Goal: Book appointment/travel/reservation

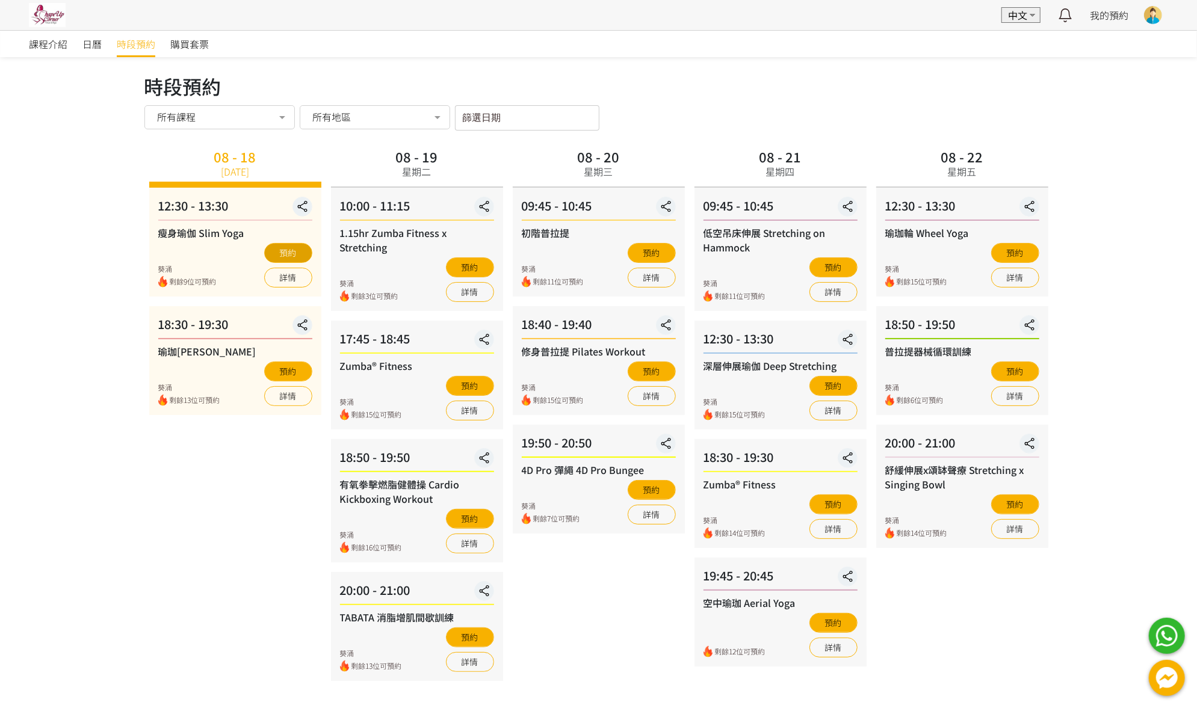
click at [294, 253] on button "預約" at bounding box center [288, 253] width 48 height 20
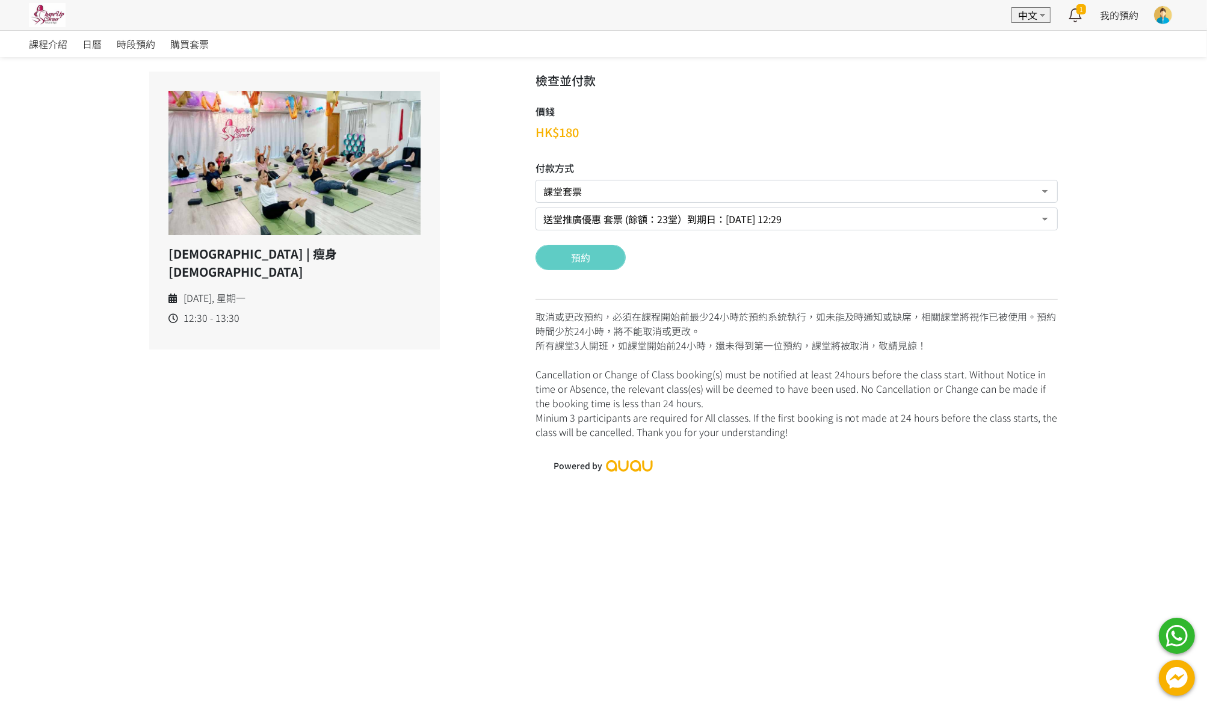
click at [975, 193] on select "課堂套票 PayMe 現場付款 轉數快FPS及銀行轉帳" at bounding box center [797, 191] width 522 height 23
click at [962, 221] on select "送堂推廣優惠 套票 (餘額：23堂）到期日：2026/03/02, 12:29" at bounding box center [797, 219] width 522 height 23
click at [575, 260] on button "預約" at bounding box center [581, 257] width 90 height 25
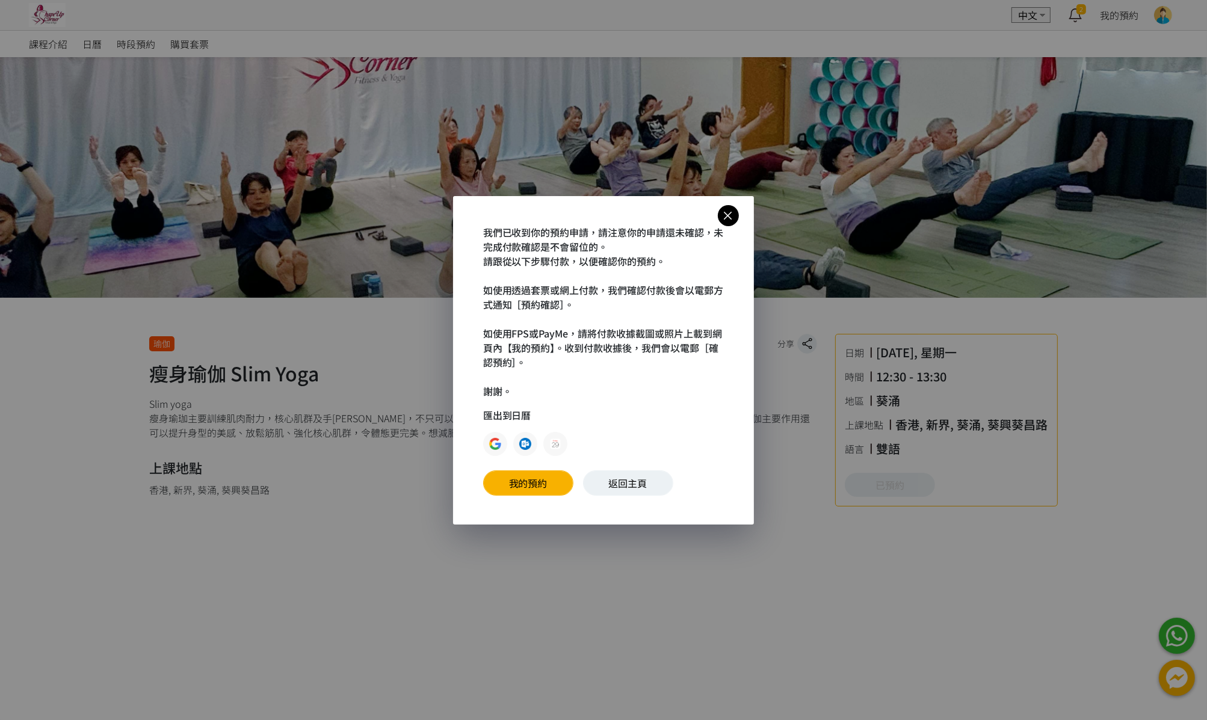
click at [727, 219] on icon at bounding box center [728, 215] width 21 height 15
